Goal: Task Accomplishment & Management: Use online tool/utility

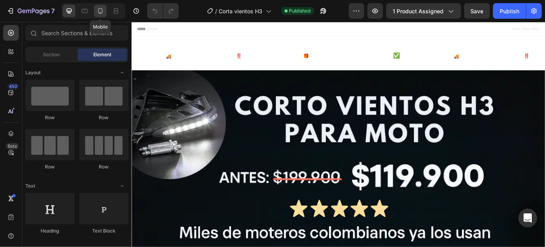
click at [98, 10] on icon at bounding box center [100, 10] width 4 height 5
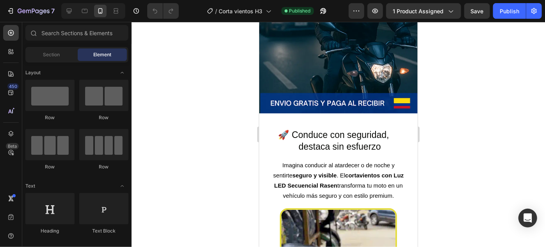
scroll to position [591, 0]
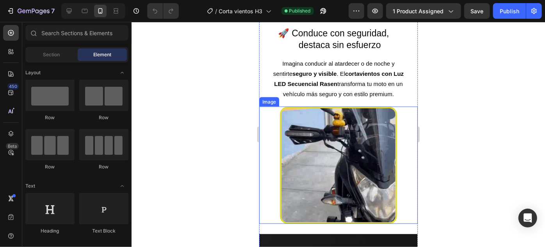
click at [336, 152] on img at bounding box center [338, 164] width 117 height 117
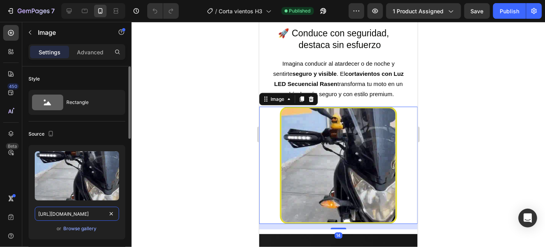
click at [78, 215] on input "https://i.ibb.co/vvT93SSj/Diseosinttulo3-ezgif-com-optiwebp-5.webp" at bounding box center [77, 214] width 84 height 14
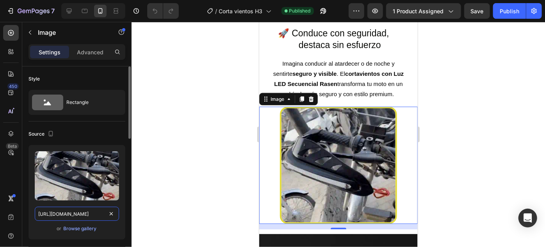
paste input "2Y5RjCKW/Diseosinttulo3-ezgif-com-optiwebp-5-ezgif-com-optiwebp"
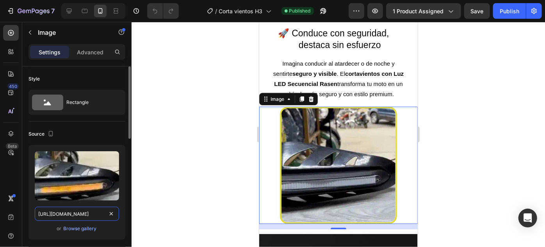
scroll to position [0, 139]
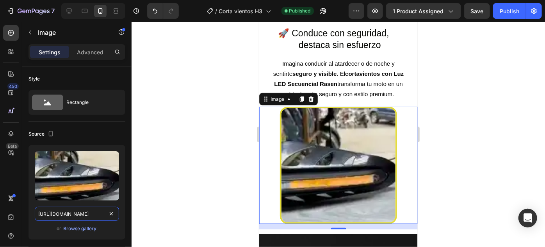
type input "https://i.ibb.co/2Y5RjCKW/Diseosinttulo3-ezgif-com-optiwebp-5-ezgif-com-optiweb…"
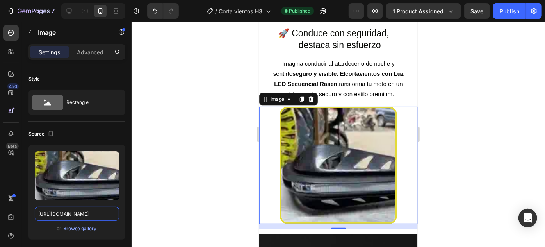
scroll to position [0, 0]
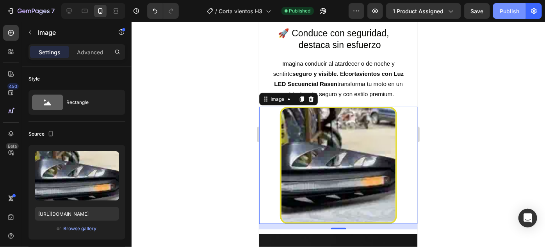
click at [505, 13] on div "Publish" at bounding box center [510, 11] width 20 height 8
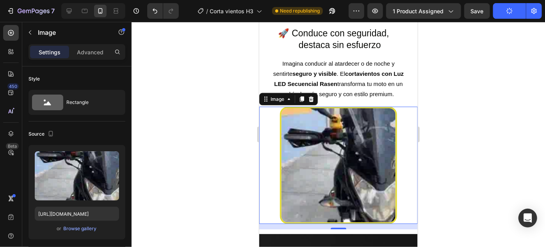
click at [439, 131] on div at bounding box center [338, 134] width 413 height 225
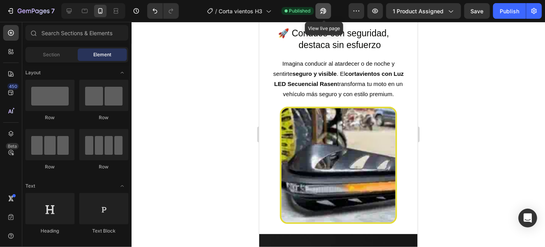
click at [326, 11] on icon "button" at bounding box center [323, 11] width 8 height 8
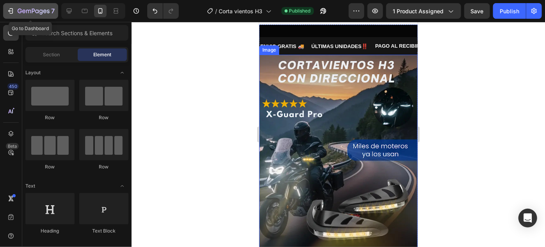
click at [47, 16] on button "7" at bounding box center [30, 11] width 55 height 16
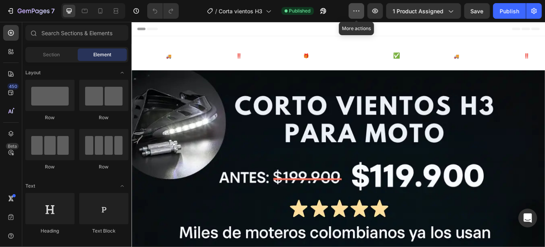
click at [362, 11] on button "button" at bounding box center [357, 11] width 16 height 16
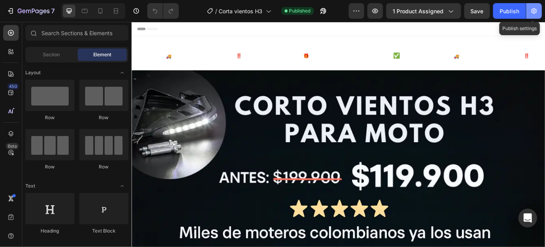
click at [539, 11] on button "button" at bounding box center [534, 11] width 16 height 16
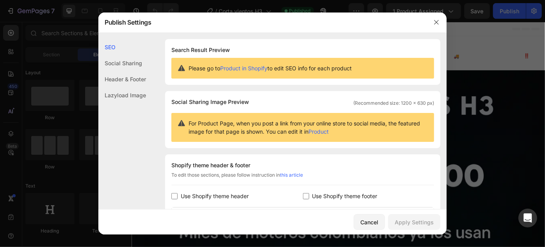
click at [122, 62] on div "Social Sharing" at bounding box center [122, 63] width 48 height 16
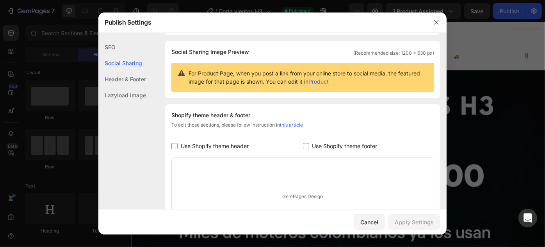
click at [115, 82] on div "Header & Footer" at bounding box center [122, 79] width 48 height 16
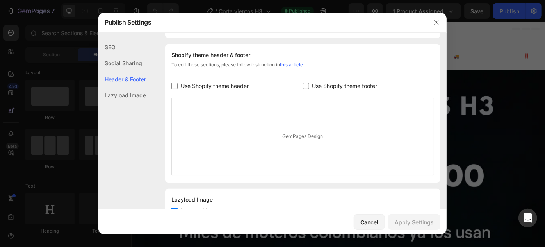
scroll to position [113, 0]
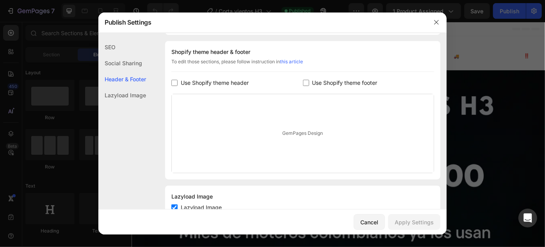
click at [293, 128] on div "GemPages Design" at bounding box center [303, 133] width 262 height 78
click at [119, 99] on div "Lazyload Image" at bounding box center [122, 95] width 48 height 16
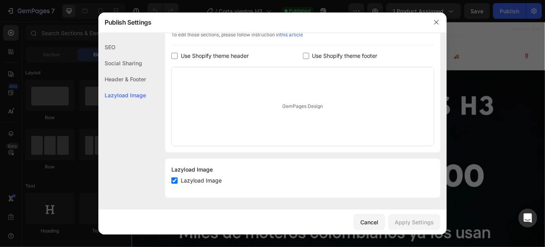
scroll to position [0, 0]
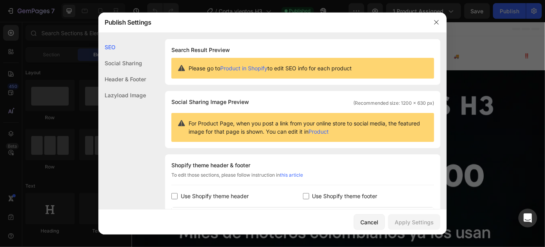
click at [336, 73] on div "Please go to Product in Shopify to edit SEO info for each product" at bounding box center [302, 68] width 263 height 21
click at [127, 80] on div "Header & Footer" at bounding box center [122, 79] width 48 height 16
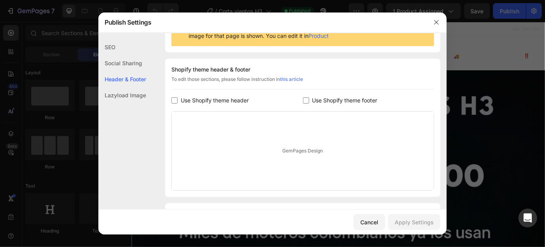
scroll to position [113, 0]
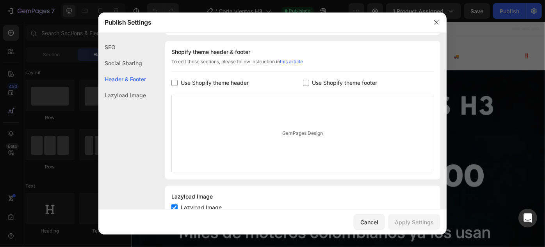
click at [258, 106] on div "GemPages Design" at bounding box center [303, 133] width 262 height 78
click at [309, 86] on label "Use Shopify theme footer" at bounding box center [343, 82] width 68 height 9
checkbox input "true"
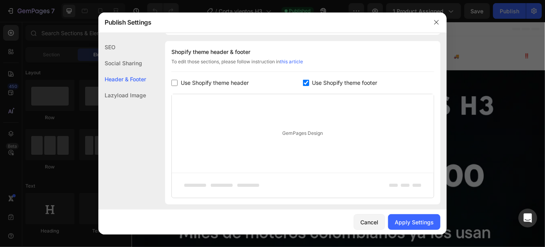
click at [278, 165] on div "GemPages Design" at bounding box center [303, 133] width 262 height 78
click at [301, 126] on div "GemPages Design" at bounding box center [303, 133] width 262 height 78
click at [204, 84] on span "Use Shopify theme header" at bounding box center [215, 82] width 68 height 9
click at [304, 152] on div "GemPages Design" at bounding box center [303, 158] width 262 height 78
click at [302, 89] on div "Shopify theme header & footer To edit those sections, please follow instruction…" at bounding box center [302, 135] width 275 height 188
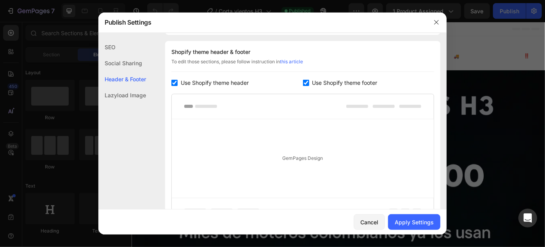
click at [301, 87] on div "Shopify theme header & footer To edit those sections, please follow instruction…" at bounding box center [302, 135] width 275 height 188
click at [300, 84] on div "Use Shopify theme header" at bounding box center [237, 82] width 132 height 9
checkbox input "false"
click at [303, 81] on input "checkbox" at bounding box center [306, 83] width 6 height 6
checkbox input "false"
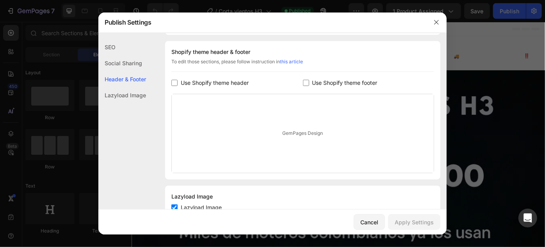
click at [183, 81] on span "Use Shopify theme header" at bounding box center [215, 82] width 68 height 9
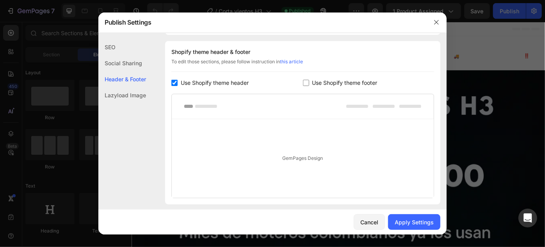
click at [296, 151] on div "GemPages Design" at bounding box center [303, 158] width 262 height 78
click at [293, 155] on div "GemPages Design" at bounding box center [303, 158] width 262 height 78
click at [278, 106] on div at bounding box center [303, 106] width 262 height 25
click at [208, 105] on rect at bounding box center [206, 106] width 22 height 3
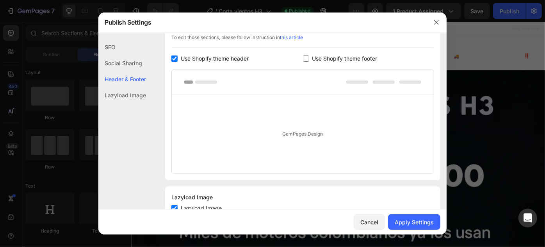
scroll to position [106, 0]
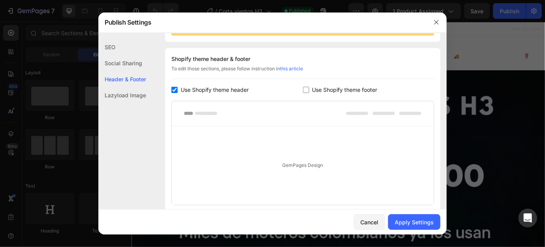
click at [174, 89] on input "checkbox" at bounding box center [174, 90] width 6 height 6
checkbox input "false"
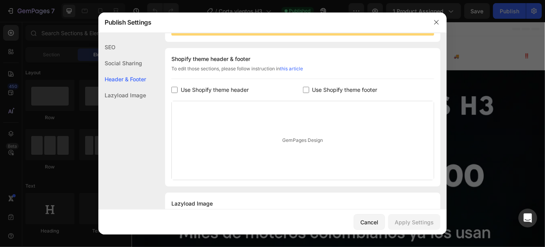
click at [303, 85] on div "Use Shopify theme footer" at bounding box center [369, 89] width 132 height 9
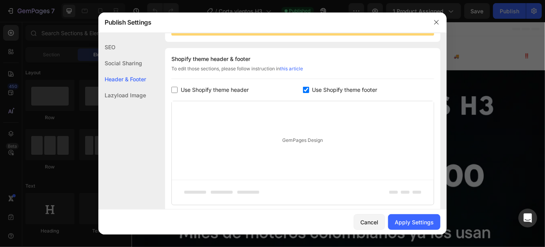
click at [305, 93] on div "Use Shopify theme footer" at bounding box center [369, 89] width 132 height 9
checkbox input "false"
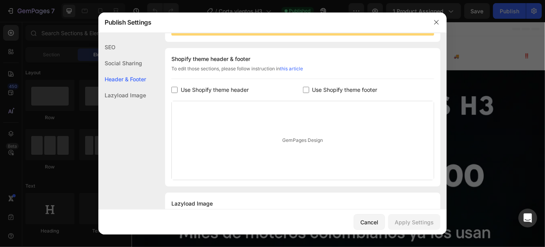
drag, startPoint x: 258, startPoint y: 127, endPoint x: 295, endPoint y: 125, distance: 37.1
click at [272, 128] on div "GemPages Design" at bounding box center [303, 140] width 262 height 78
click at [307, 128] on div "GemPages Design" at bounding box center [303, 140] width 262 height 78
click at [298, 124] on div "GemPages Design" at bounding box center [303, 140] width 262 height 78
click at [295, 126] on div "GemPages Design" at bounding box center [303, 140] width 262 height 78
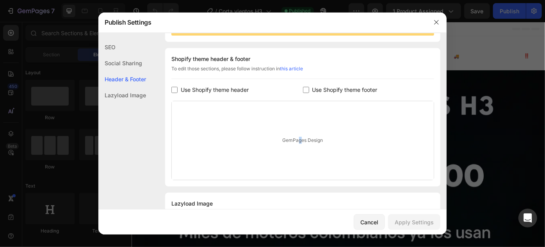
drag, startPoint x: 297, startPoint y: 142, endPoint x: 260, endPoint y: 146, distance: 37.3
click at [296, 142] on div "GemPages Design" at bounding box center [303, 140] width 262 height 78
click at [278, 141] on div "GemPages Design" at bounding box center [303, 140] width 262 height 78
click at [150, 96] on div "SEO Search Result Preview Please go to Product in Shopify to edit SEO info for …" at bounding box center [272, 85] width 348 height 305
click at [137, 99] on div "Lazyload Image" at bounding box center [122, 95] width 48 height 16
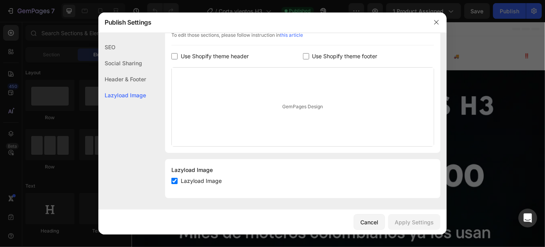
scroll to position [140, 0]
click at [126, 47] on div "SEO" at bounding box center [122, 47] width 48 height 16
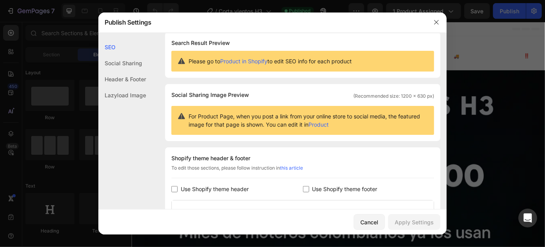
scroll to position [0, 0]
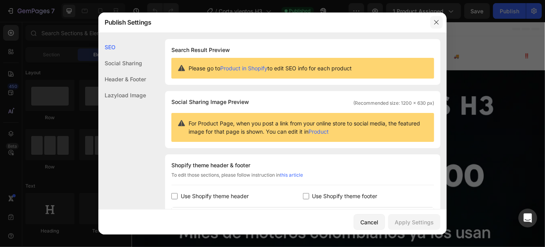
click at [436, 24] on icon "button" at bounding box center [436, 22] width 6 height 6
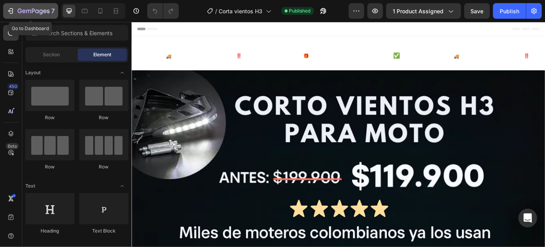
click at [39, 12] on icon "button" at bounding box center [34, 11] width 32 height 7
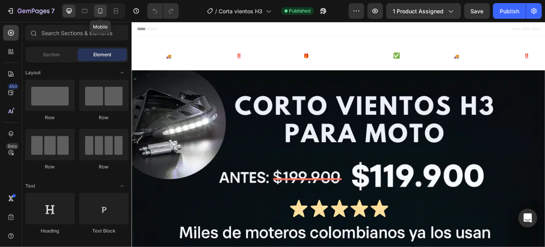
click at [99, 11] on icon at bounding box center [100, 11] width 8 height 8
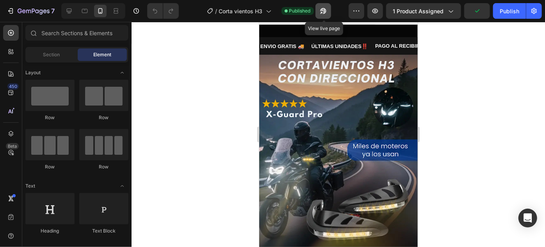
click at [330, 11] on button "button" at bounding box center [323, 11] width 16 height 16
